Goal: Information Seeking & Learning: Check status

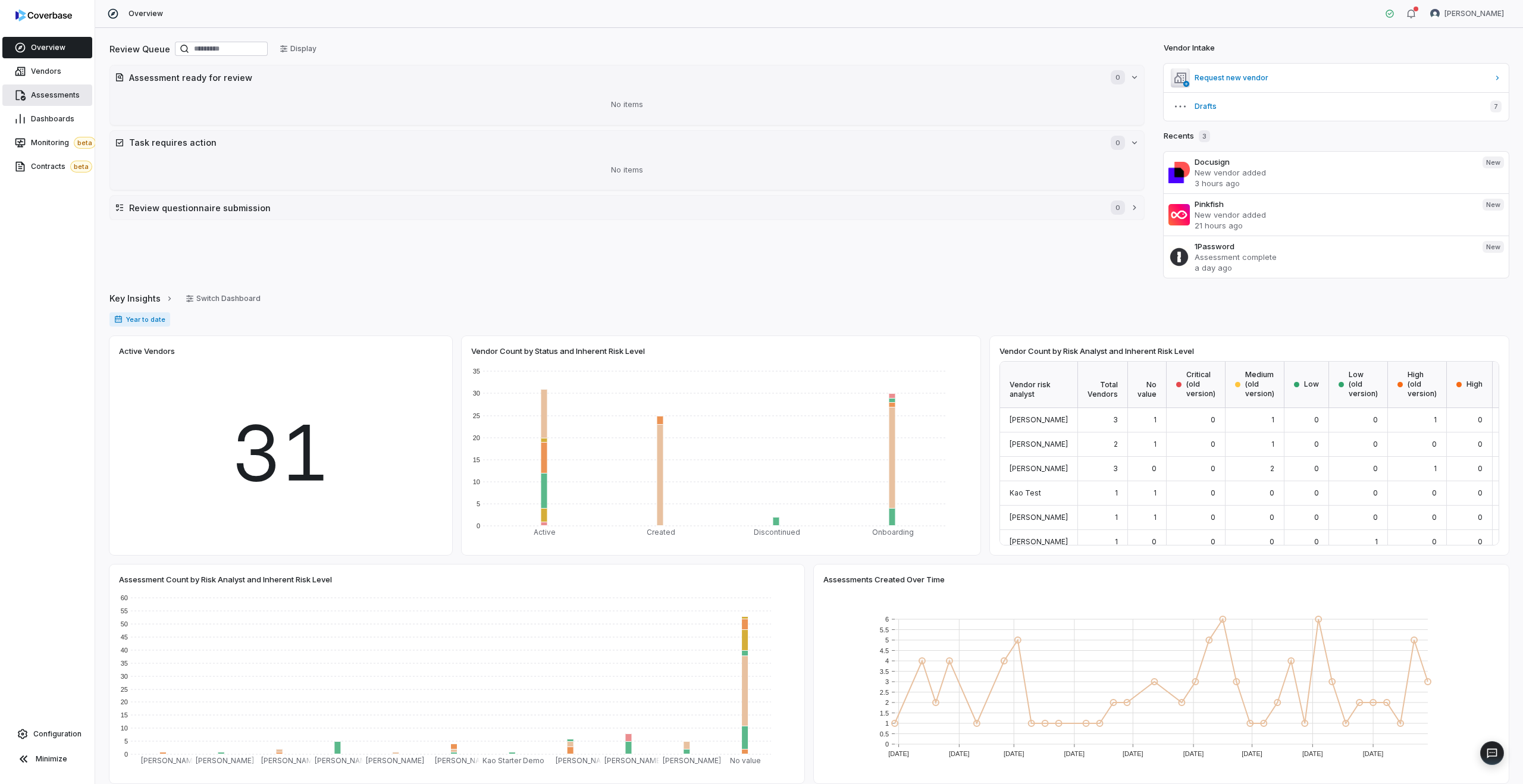
click at [53, 91] on span "Assessments" at bounding box center [55, 95] width 49 height 9
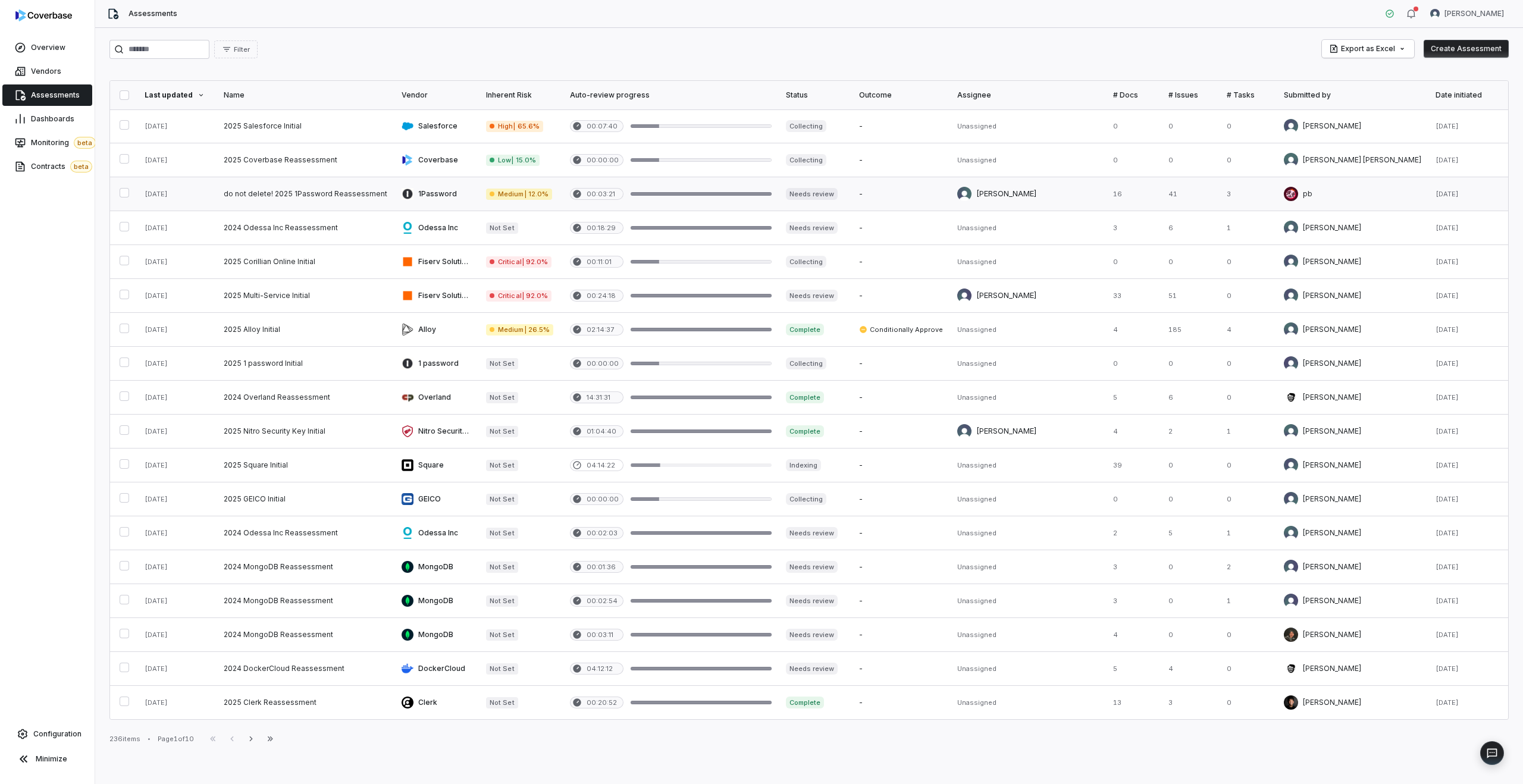
click at [344, 200] on link at bounding box center [306, 193] width 178 height 33
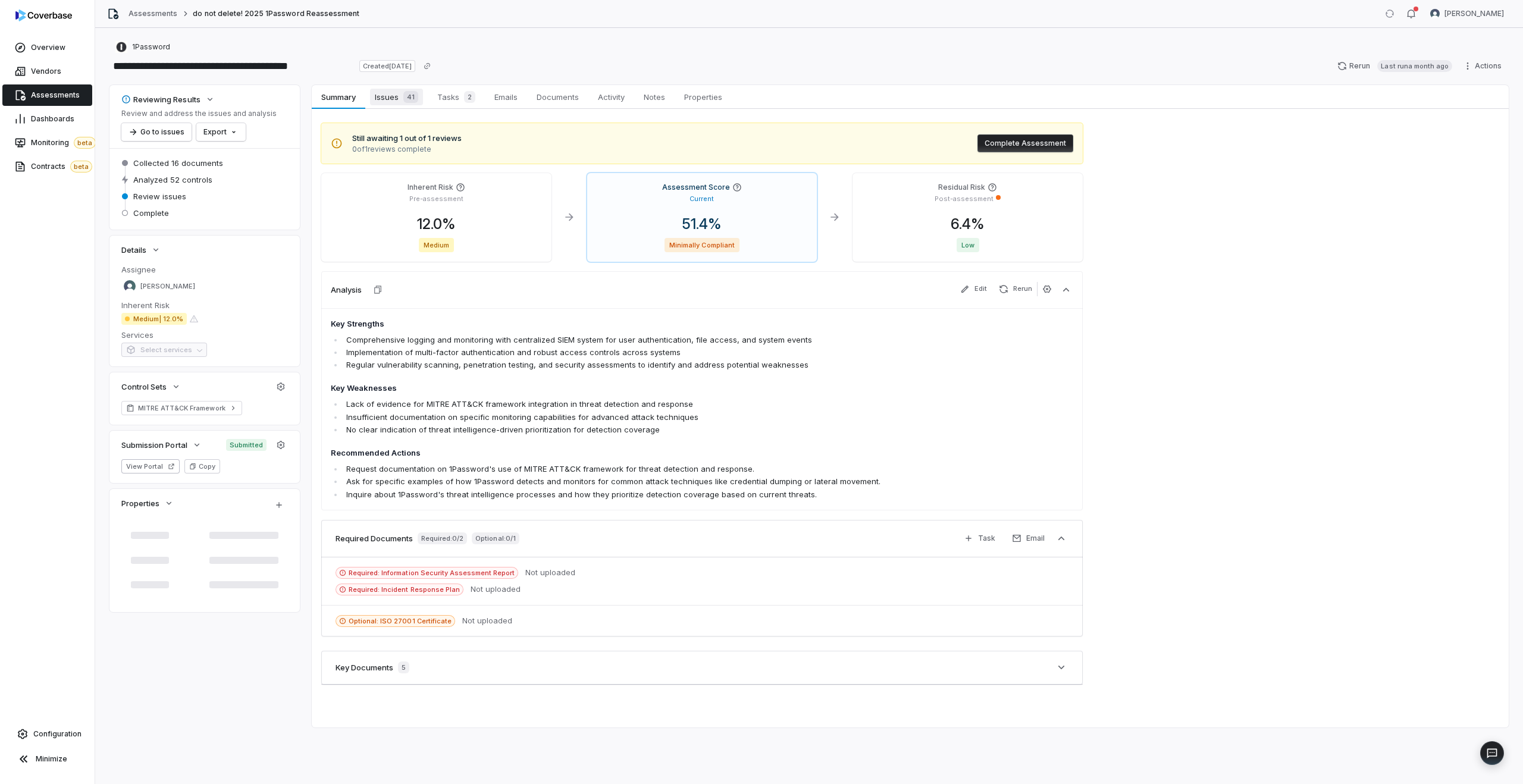
click at [389, 94] on span "Issues 41" at bounding box center [396, 97] width 53 height 16
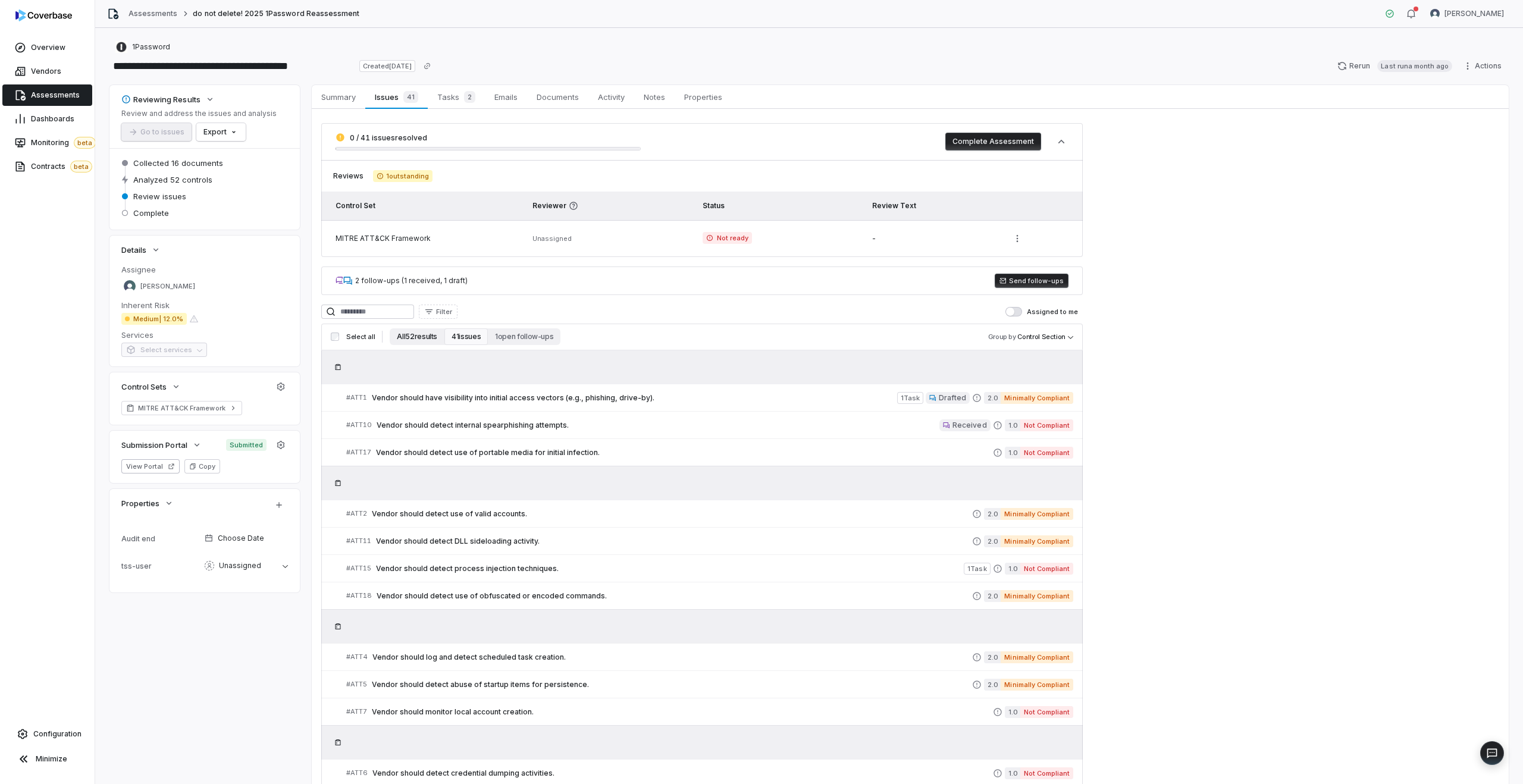
click at [410, 336] on button "All 52 results" at bounding box center [417, 336] width 55 height 16
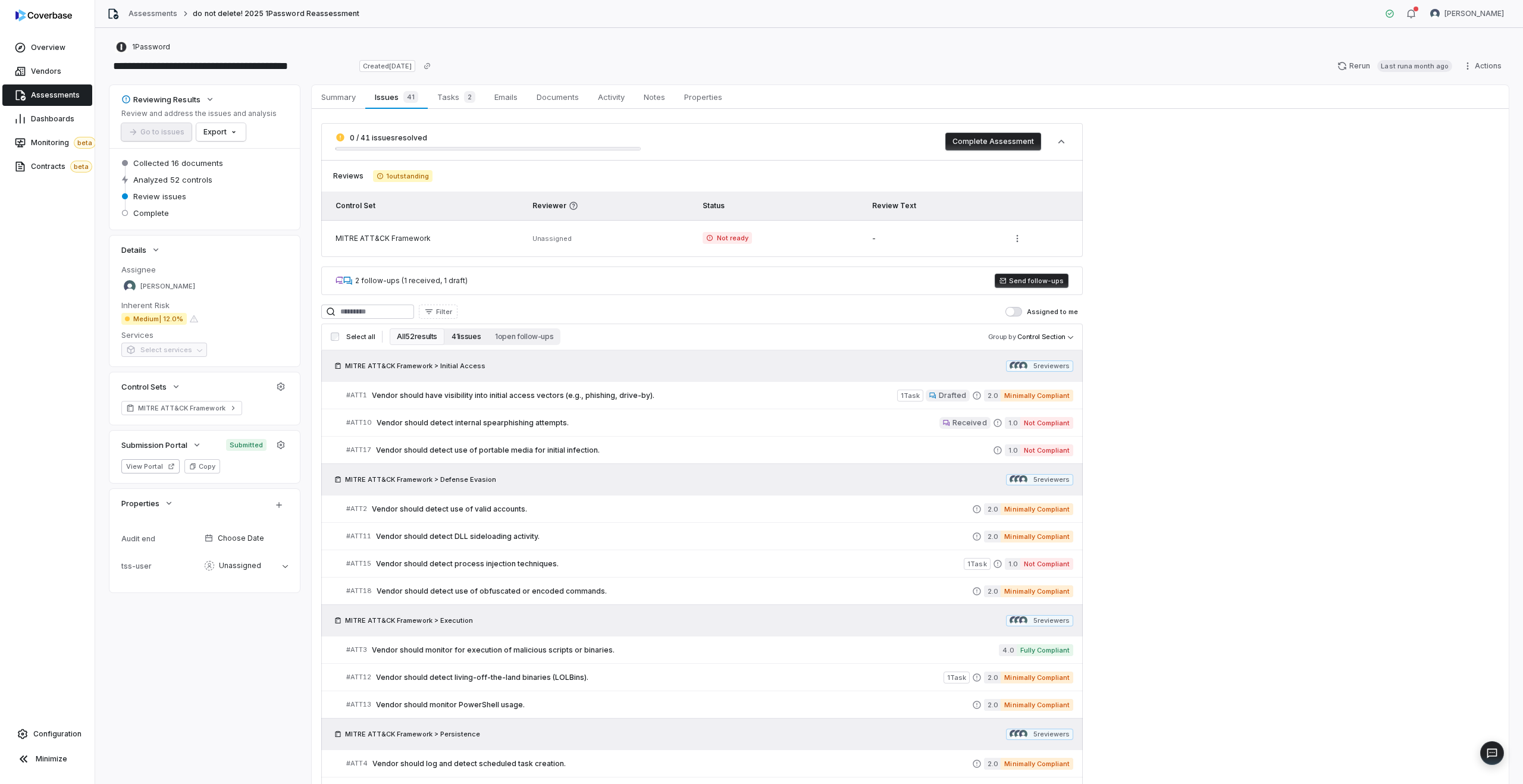
click at [450, 336] on button "41 issues" at bounding box center [466, 336] width 43 height 16
click at [397, 339] on button "All 52 results" at bounding box center [417, 336] width 55 height 16
click at [514, 340] on button "1 open follow-ups" at bounding box center [524, 336] width 72 height 16
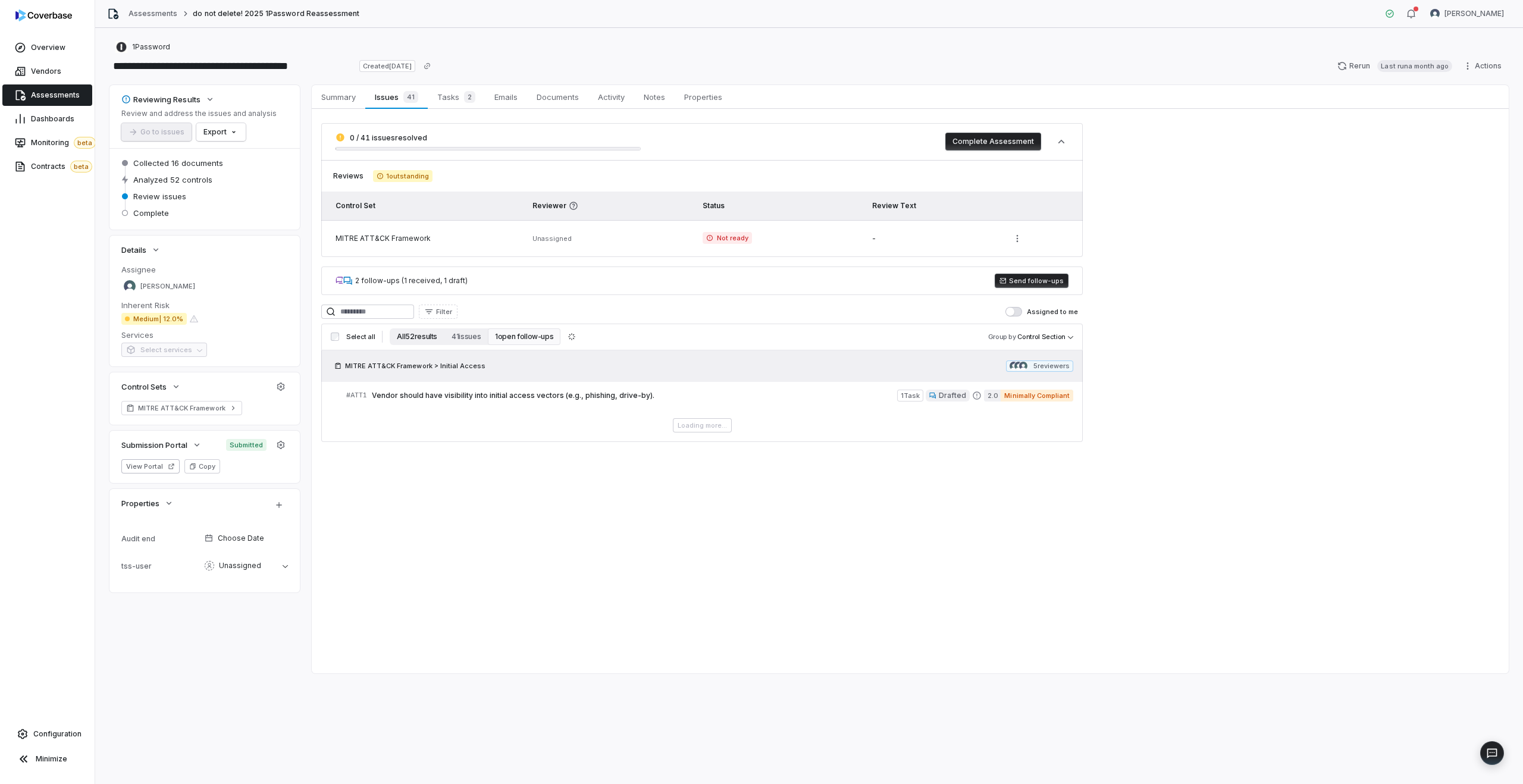
click at [410, 337] on button "All 52 results" at bounding box center [417, 336] width 55 height 16
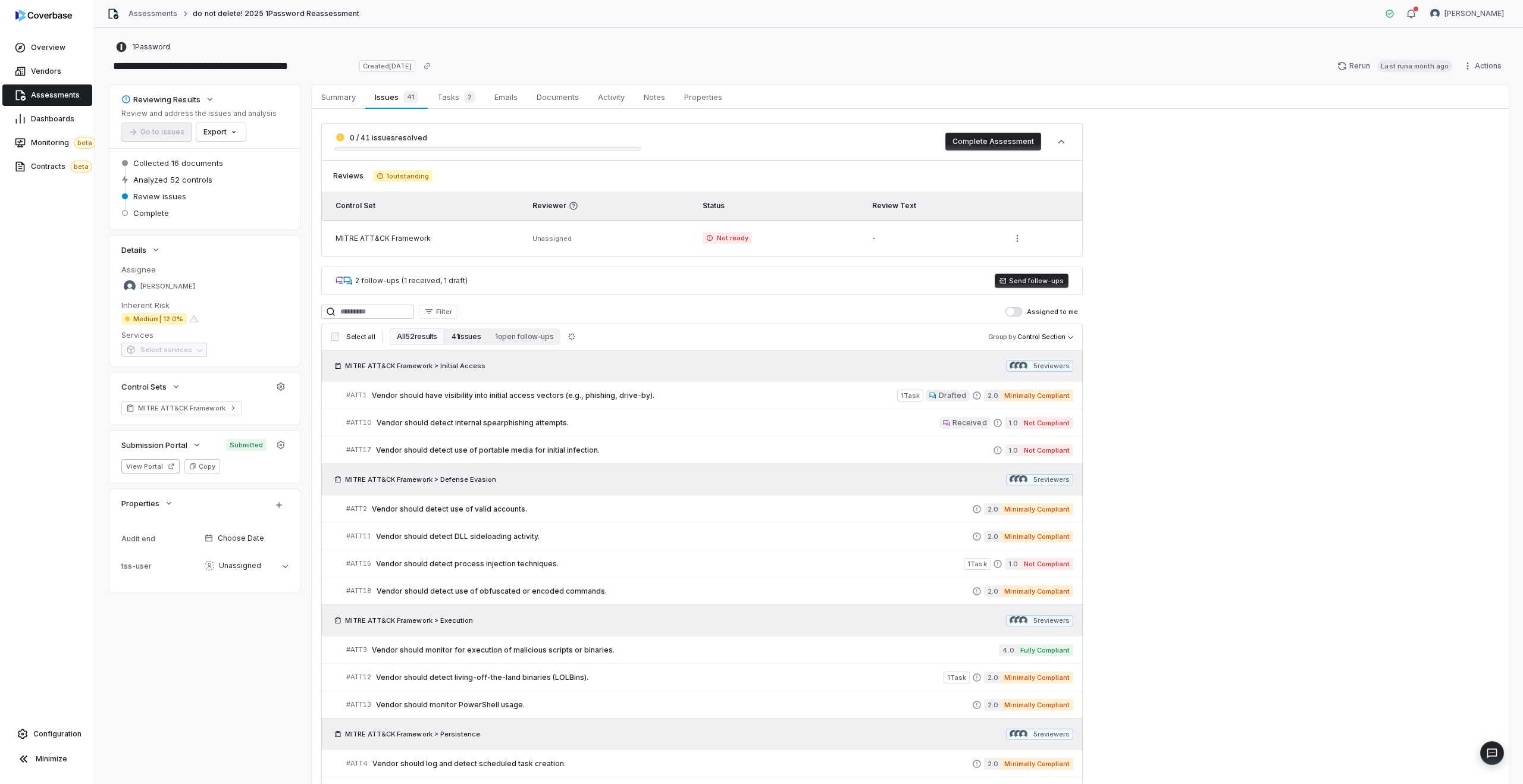
click at [468, 333] on button "41 issues" at bounding box center [466, 336] width 43 height 16
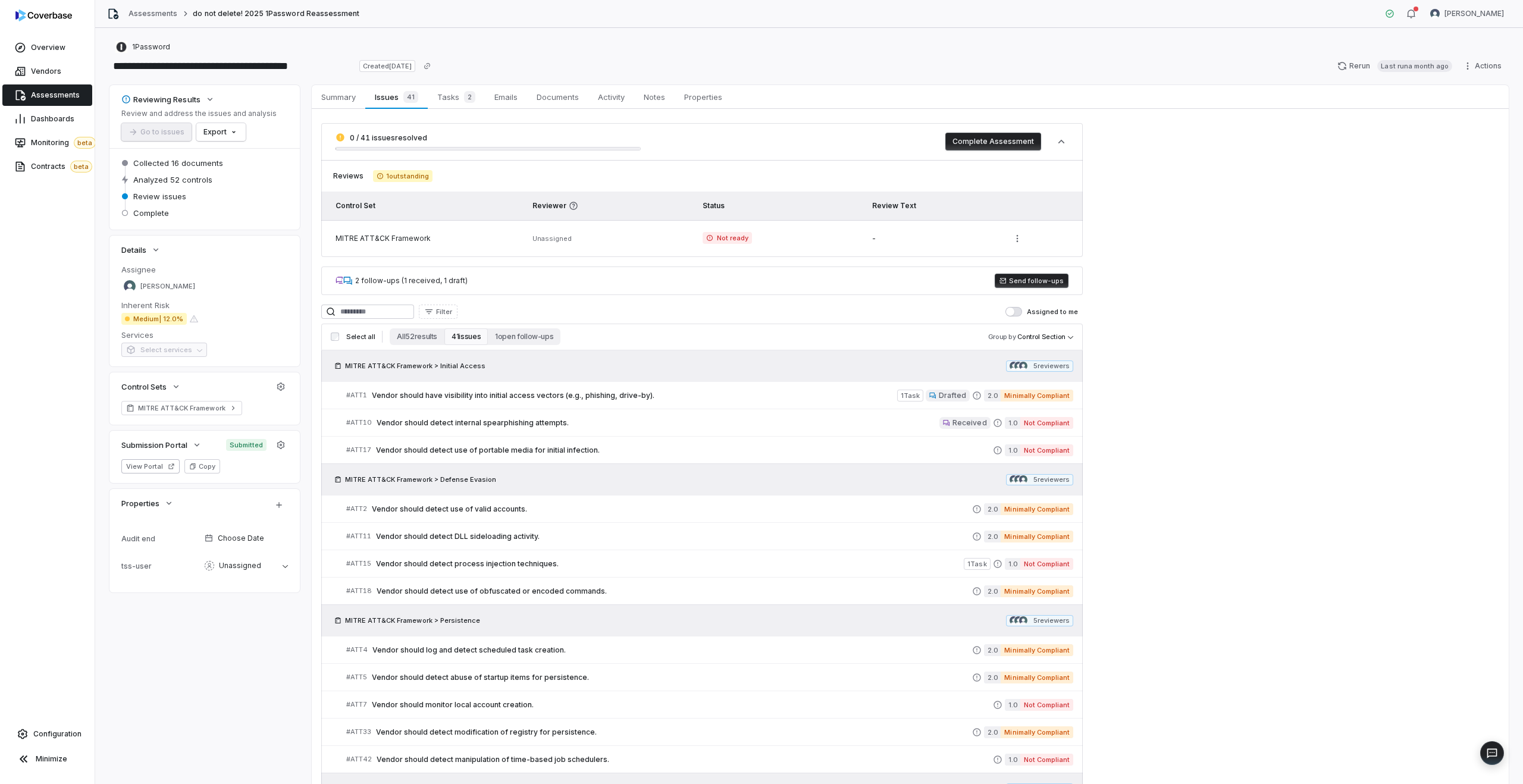
click at [71, 94] on span "Assessments" at bounding box center [55, 95] width 49 height 9
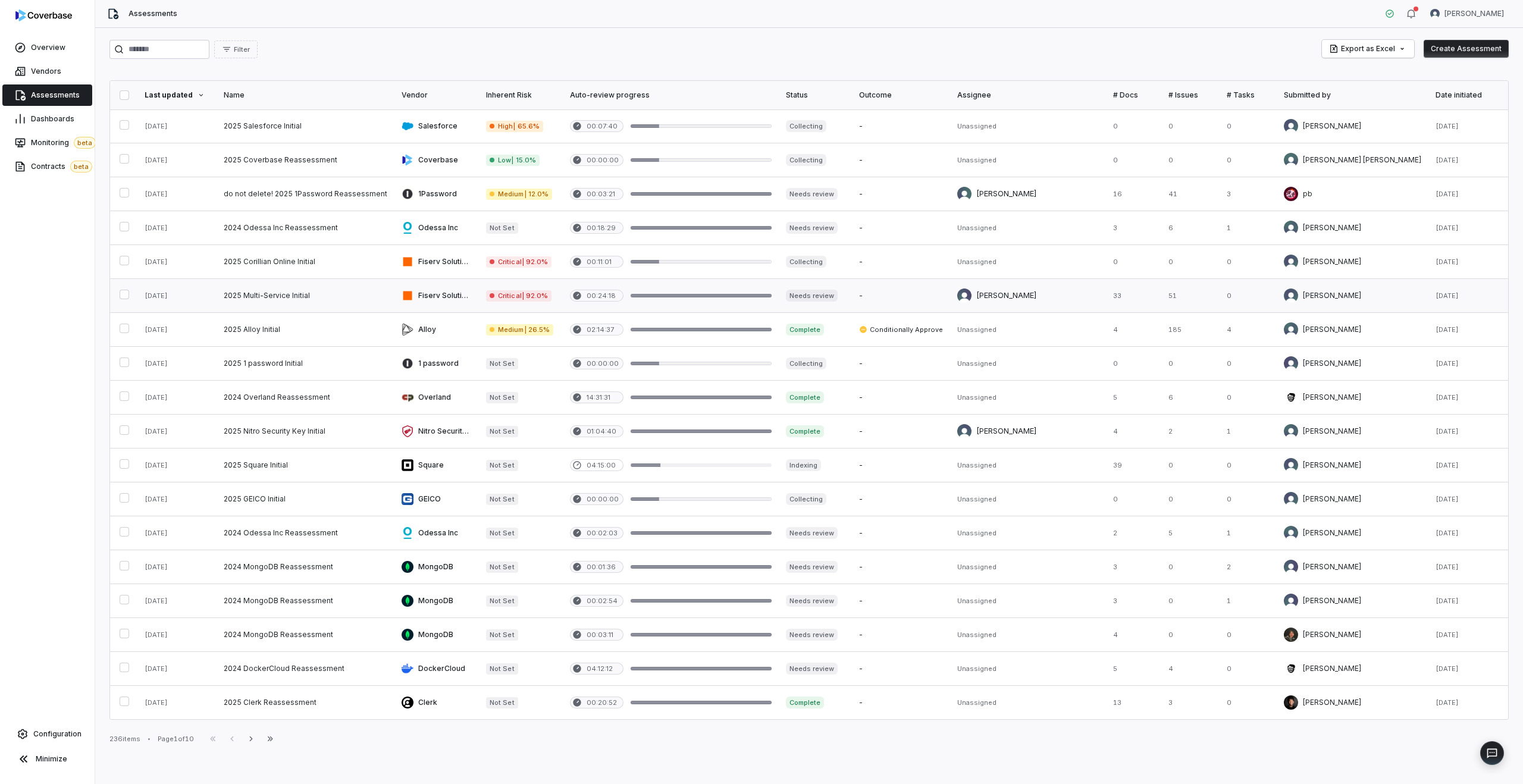
click at [294, 304] on link at bounding box center [306, 295] width 178 height 33
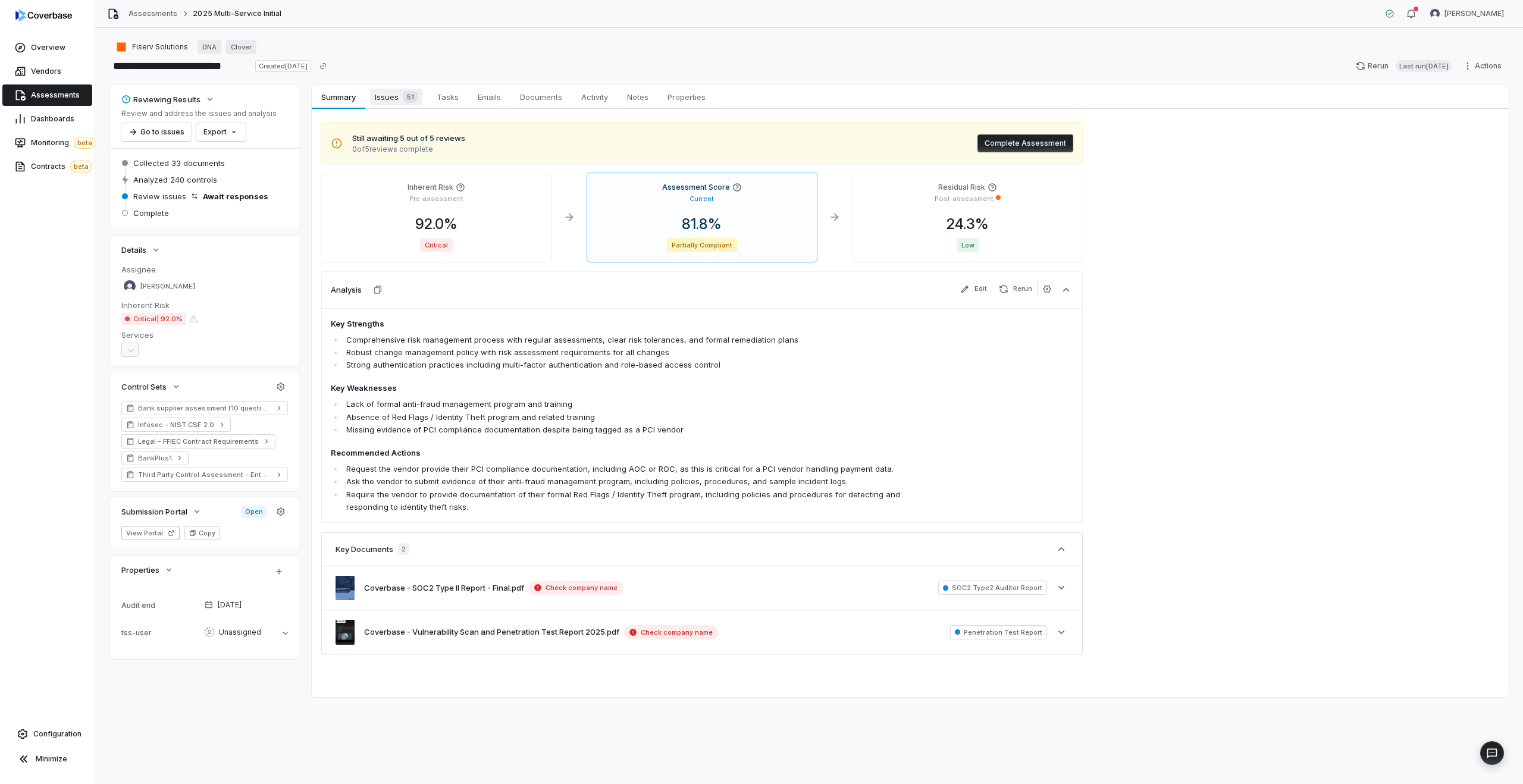
click at [379, 95] on span "Issues 51" at bounding box center [396, 97] width 52 height 16
